Goal: Transaction & Acquisition: Purchase product/service

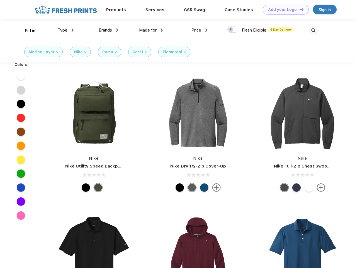
click at [284, 9] on link "Add your Logo Design Tool" at bounding box center [286, 10] width 46 height 10
click at [0, 0] on div "Design Tool" at bounding box center [0, 0] width 0 height 0
click at [299, 9] on link "Add your Logo Design Tool" at bounding box center [286, 10] width 46 height 10
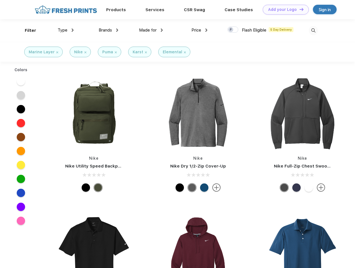
click at [27, 30] on div "Filter" at bounding box center [30, 30] width 11 height 6
click at [66, 30] on span "Type" at bounding box center [63, 30] width 10 height 5
click at [108, 30] on span "Brands" at bounding box center [105, 30] width 13 height 5
click at [151, 30] on span "Made for" at bounding box center [148, 30] width 18 height 5
click at [200, 30] on span "Price" at bounding box center [197, 30] width 10 height 5
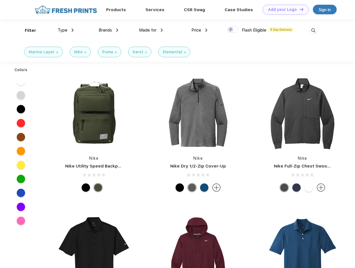
click at [233, 30] on div at bounding box center [233, 29] width 11 height 6
click at [231, 30] on input "checkbox" at bounding box center [230, 28] width 4 height 4
click at [313, 30] on img at bounding box center [313, 30] width 9 height 9
